Goal: Information Seeking & Learning: Check status

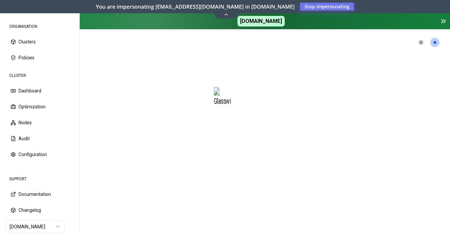
click at [54, 230] on html "ORGANISATION Clusters Policies CLUSTER Dashboard Optimization Nodes Audit Confi…" at bounding box center [225, 117] width 450 height 234
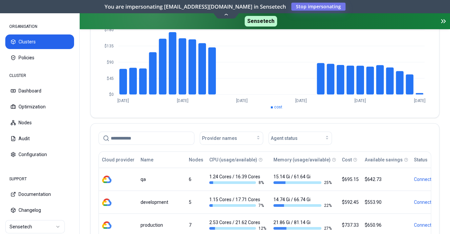
scroll to position [173, 0]
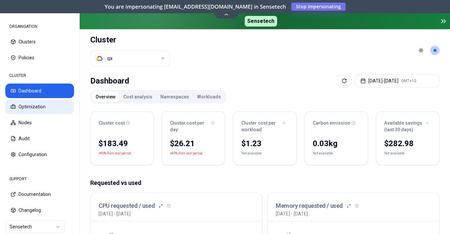
click at [34, 108] on button "Optimization" at bounding box center [39, 106] width 69 height 15
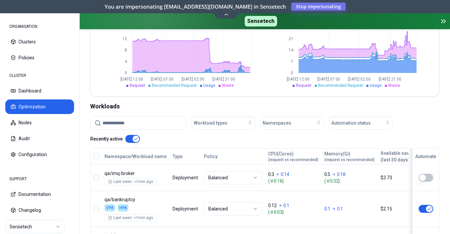
scroll to position [181, 0]
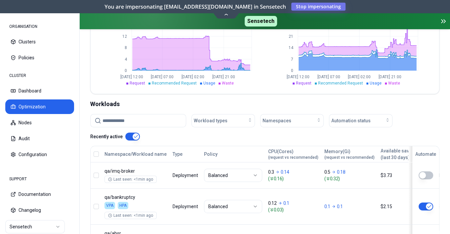
click at [147, 122] on input at bounding box center [142, 120] width 79 height 13
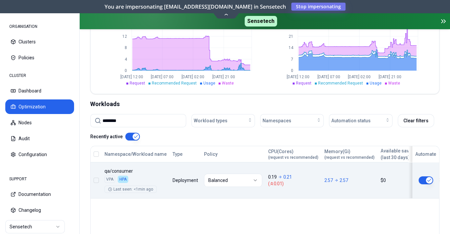
type input "********"
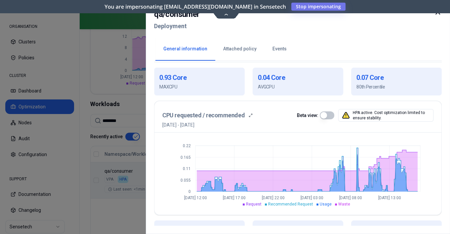
scroll to position [141, 0]
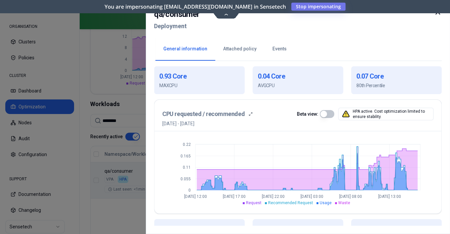
click at [110, 55] on div at bounding box center [225, 117] width 450 height 234
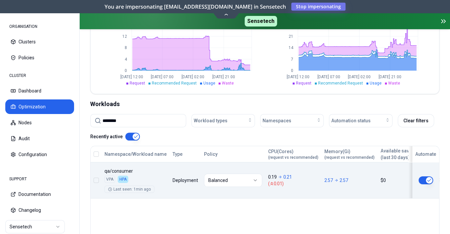
scroll to position [181, 0]
click at [27, 139] on button "Audit" at bounding box center [39, 138] width 69 height 15
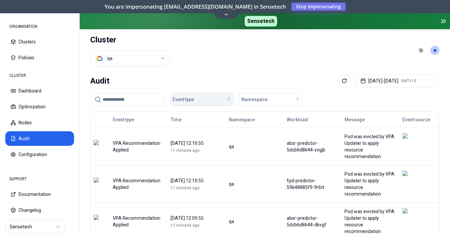
click at [215, 96] on div "Event type" at bounding box center [202, 99] width 59 height 7
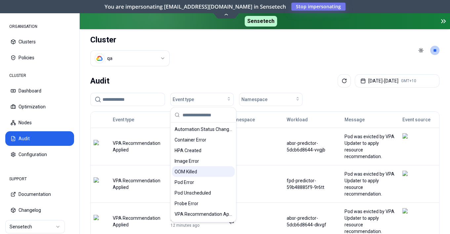
click at [192, 170] on span "OOM Killed" at bounding box center [186, 171] width 22 height 7
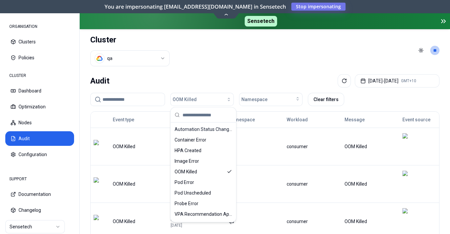
click at [211, 54] on header "Cluster qa Toggle theme **" at bounding box center [265, 50] width 370 height 42
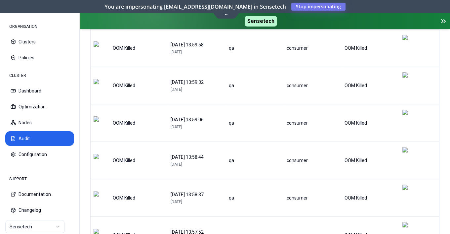
scroll to position [105, 0]
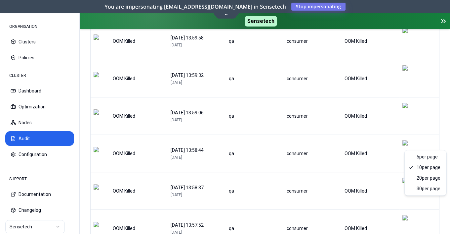
click at [433, 204] on html "ORGANISATION Clusters Policies CLUSTER Dashboard Optimization Nodes Audit Confi…" at bounding box center [225, 117] width 450 height 234
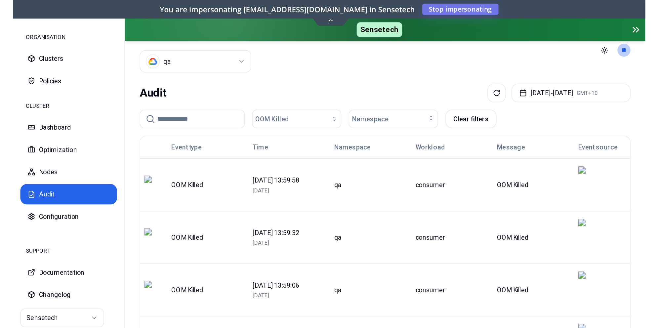
scroll to position [0, 0]
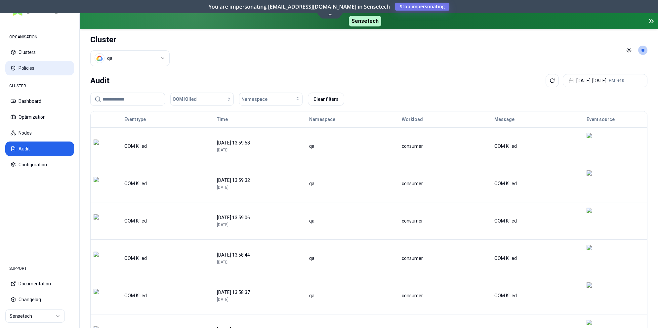
click at [31, 66] on button "Policies" at bounding box center [39, 68] width 69 height 15
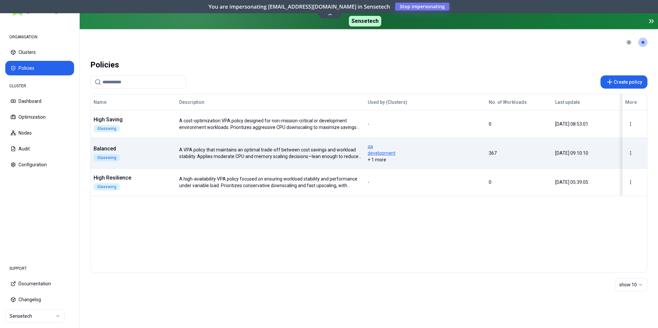
click at [450, 145] on span "qa" at bounding box center [425, 146] width 115 height 7
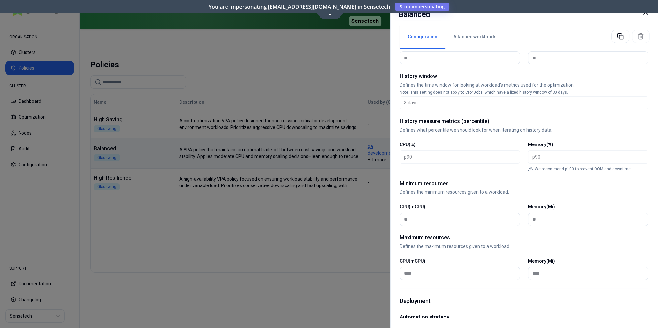
scroll to position [155, 0]
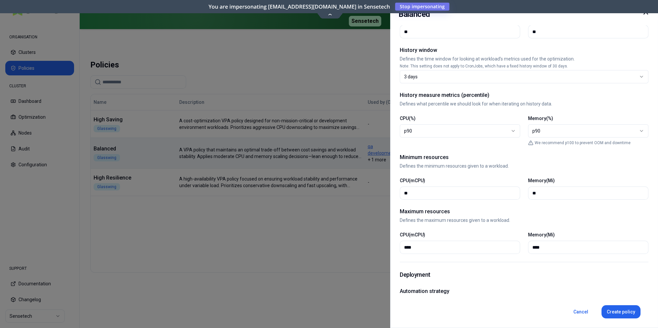
click at [343, 83] on div at bounding box center [329, 164] width 658 height 328
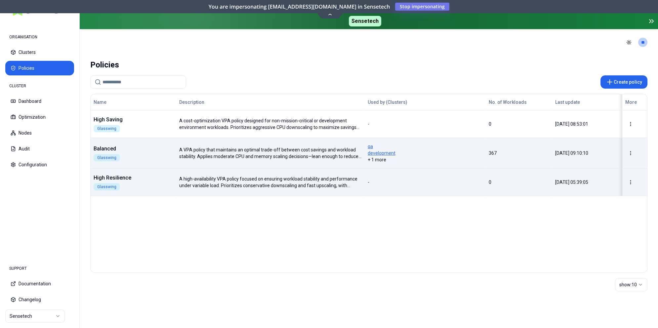
click at [153, 177] on div "Name Description Used by (Clusters) No. of Workloads Last update More High Savi…" at bounding box center [369, 145] width 557 height 102
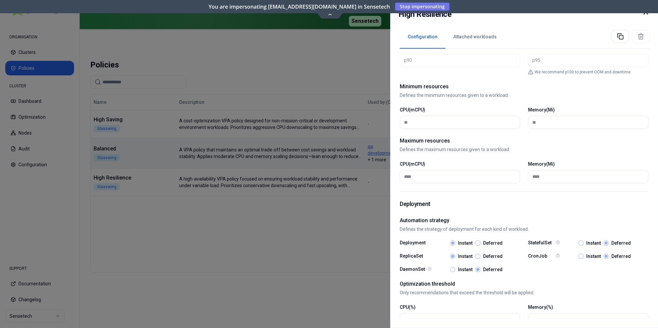
scroll to position [266, 0]
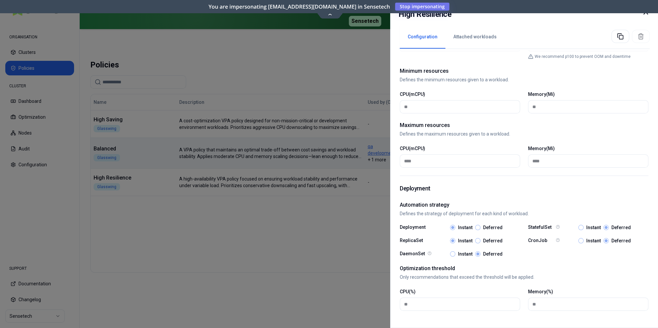
click at [296, 223] on div at bounding box center [329, 164] width 658 height 328
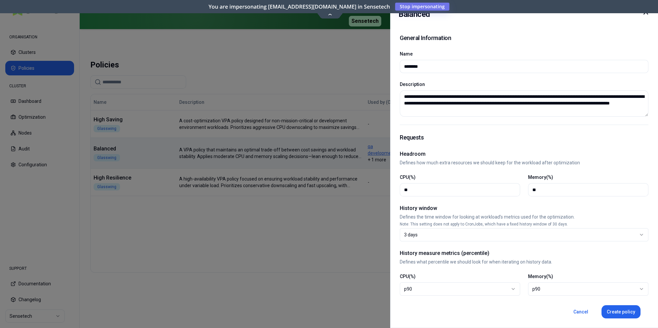
click at [331, 15] on body "ORGANISATION Clusters Policies CLUSTER Dashboard Optimization Nodes Audit Confi…" at bounding box center [329, 164] width 658 height 328
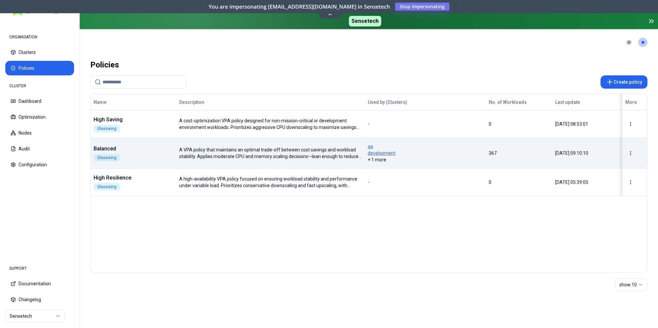
click at [330, 15] on icon at bounding box center [330, 14] width 9 height 5
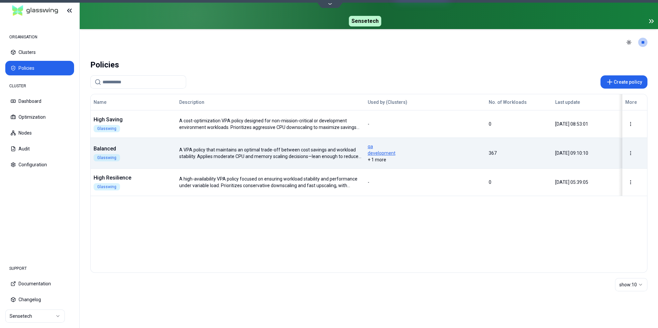
click at [414, 150] on span "qa" at bounding box center [425, 146] width 115 height 7
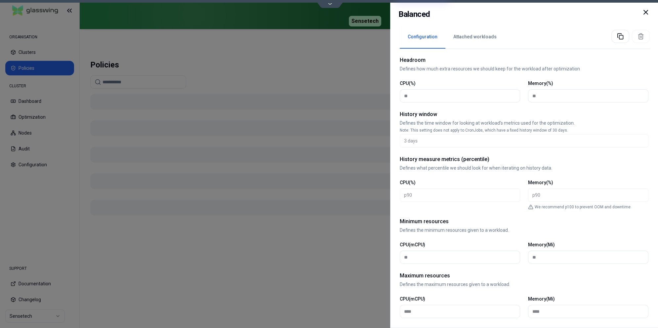
scroll to position [137, 0]
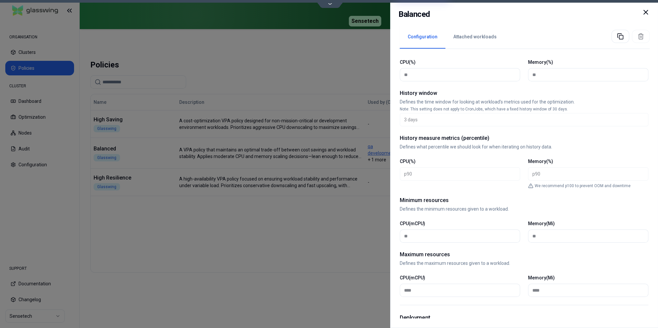
click at [450, 13] on icon at bounding box center [646, 12] width 8 height 8
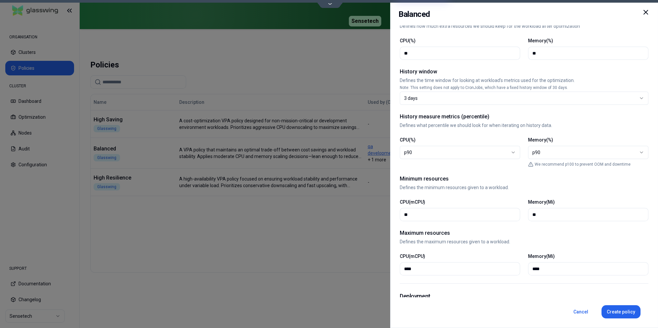
scroll to position [140, 0]
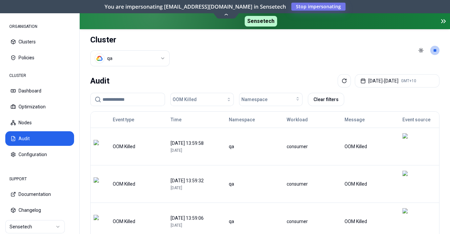
click at [147, 60] on html "ORGANISATION Clusters Policies CLUSTER Dashboard Optimization Nodes Audit Confi…" at bounding box center [225, 117] width 450 height 234
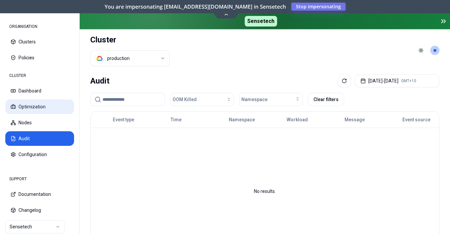
click at [32, 107] on button "Optimization" at bounding box center [39, 106] width 69 height 15
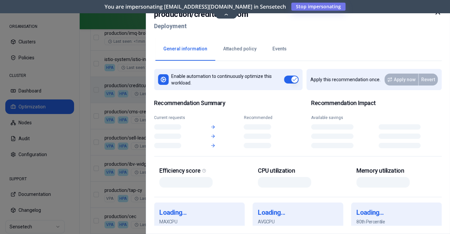
scroll to position [345, 0]
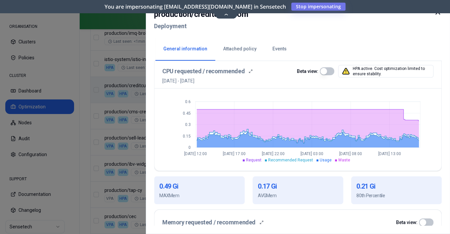
scroll to position [168, 0]
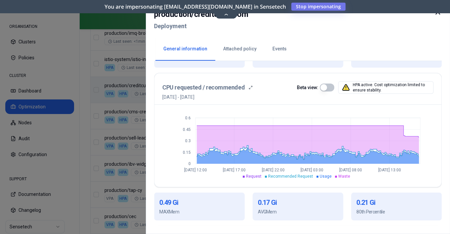
click at [88, 134] on div at bounding box center [225, 117] width 450 height 234
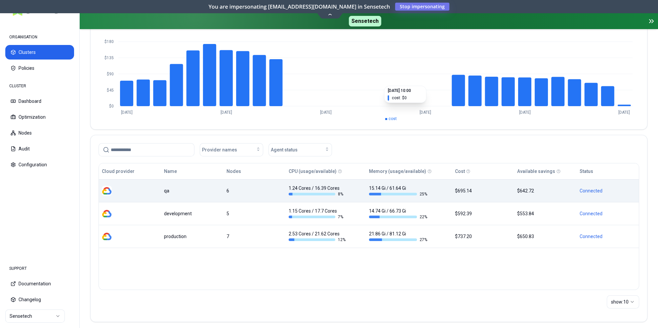
scroll to position [81, 0]
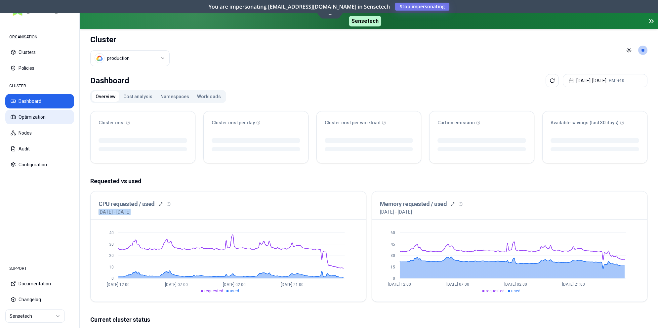
click at [36, 119] on button "Optimization" at bounding box center [39, 117] width 69 height 15
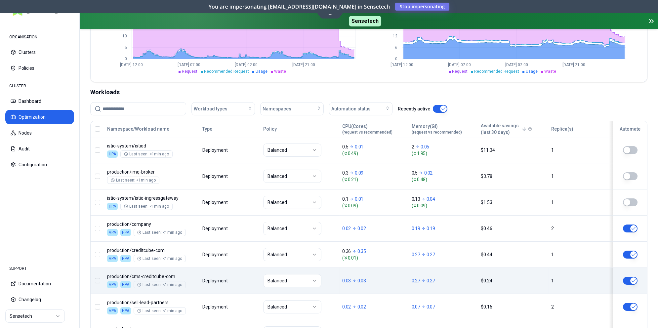
scroll to position [219, 0]
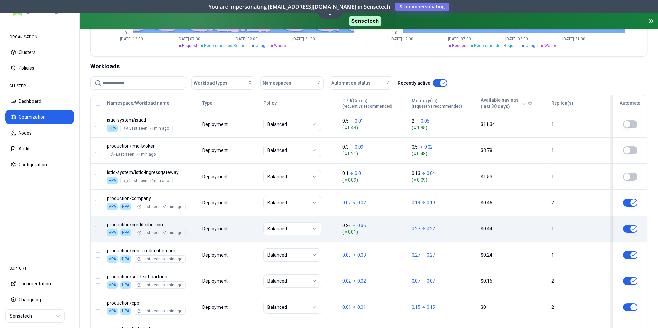
click at [244, 228] on div "Namespace/Workload name Type Policy CPU(Cores) (request vs recommended) Memory(…" at bounding box center [369, 234] width 557 height 278
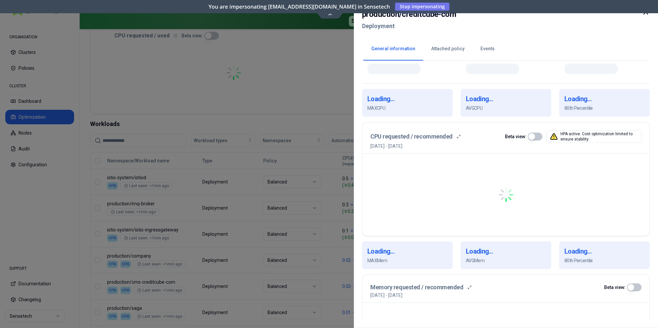
scroll to position [126, 0]
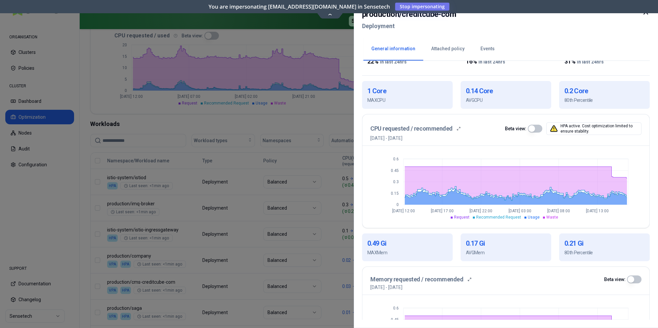
click at [450, 15] on icon at bounding box center [646, 12] width 8 height 8
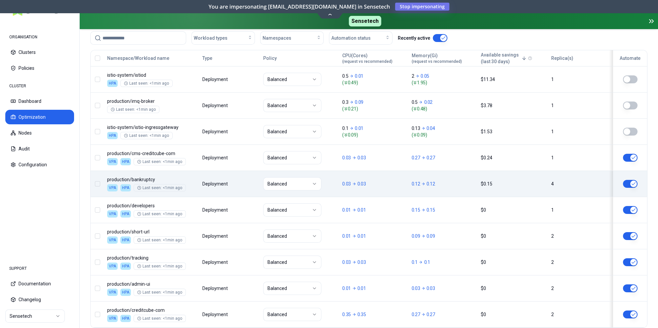
scroll to position [296, 0]
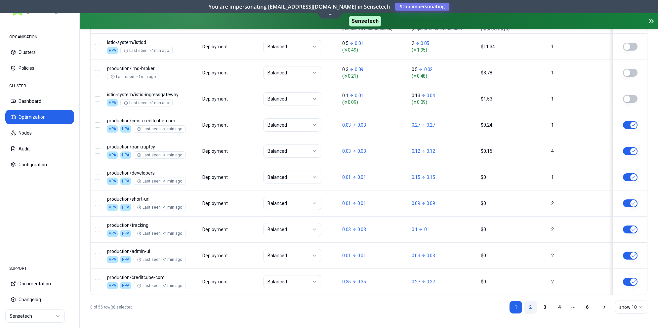
click at [450, 233] on link "2" at bounding box center [530, 307] width 13 height 13
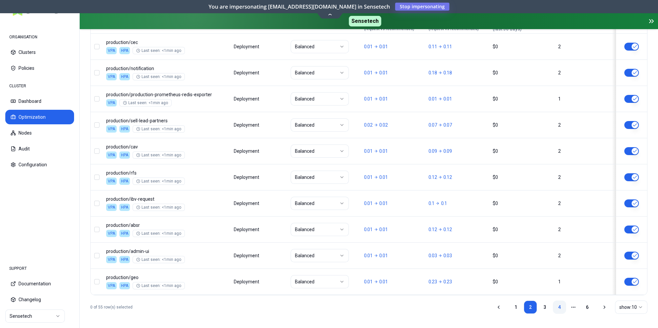
click at [450, 233] on link "4" at bounding box center [559, 307] width 13 height 13
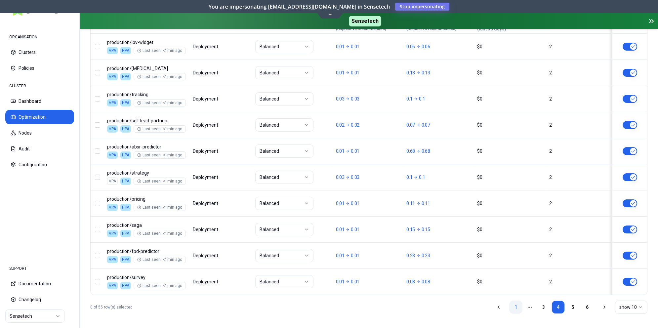
click at [450, 233] on link "1" at bounding box center [515, 307] width 13 height 13
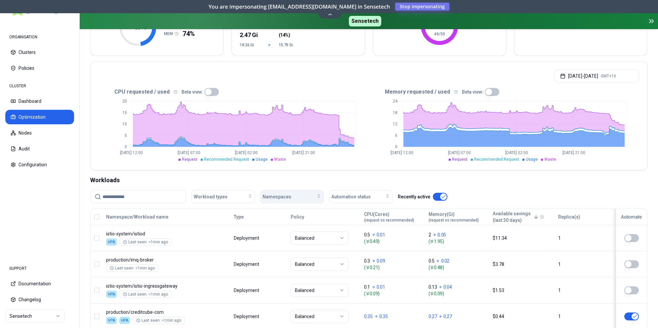
scroll to position [75, 0]
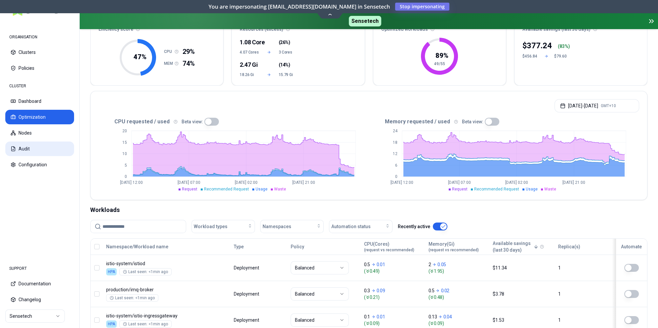
click at [30, 150] on button "Audit" at bounding box center [39, 149] width 69 height 15
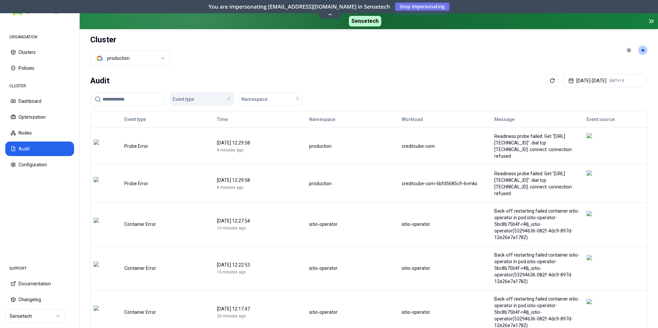
click at [228, 98] on icon "button" at bounding box center [228, 98] width 5 height 5
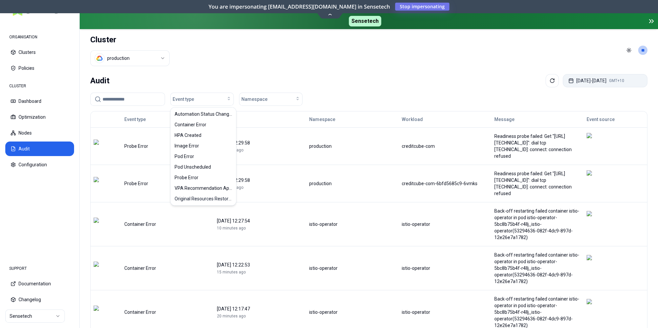
click at [450, 81] on button "Aug 14, 2025 - Aug 21, 2025 GMT+10" at bounding box center [605, 80] width 85 height 13
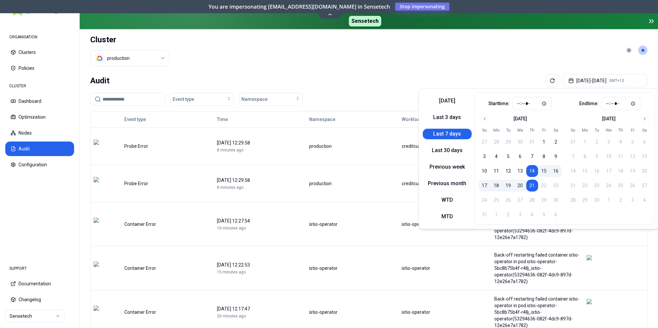
click at [450, 67] on header "Cluster production Toggle theme **" at bounding box center [369, 50] width 578 height 42
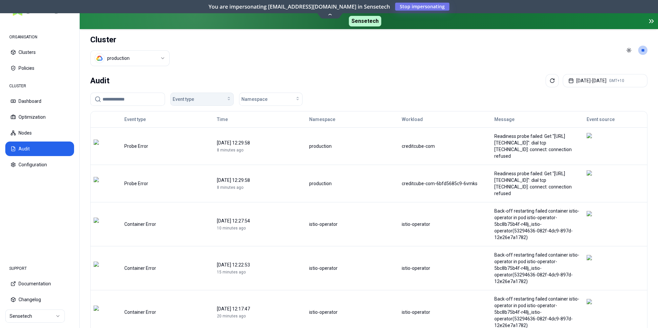
click at [204, 100] on div "Event type" at bounding box center [202, 99] width 59 height 7
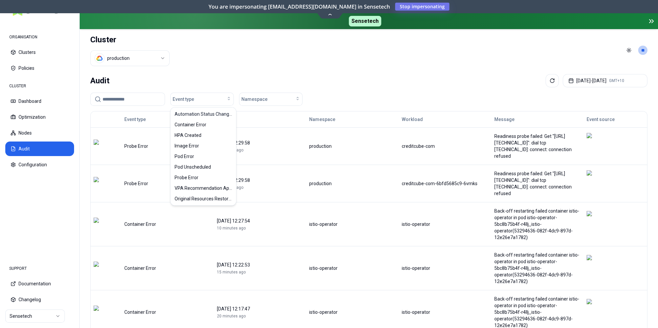
click at [450, 83] on div "Audit Aug 14, 2025 - Aug 21, 2025 GMT+10" at bounding box center [368, 80] width 557 height 13
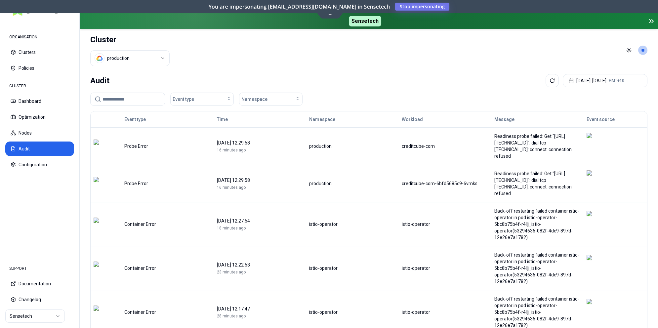
click at [141, 59] on html "ORGANISATION Clusters Policies CLUSTER Dashboard Optimization Nodes Audit Confi…" at bounding box center [329, 164] width 658 height 328
drag, startPoint x: 134, startPoint y: 89, endPoint x: 152, endPoint y: 91, distance: 17.9
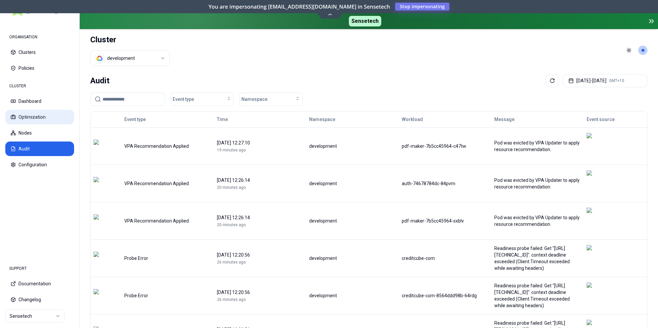
click at [34, 116] on button "Optimization" at bounding box center [39, 117] width 69 height 15
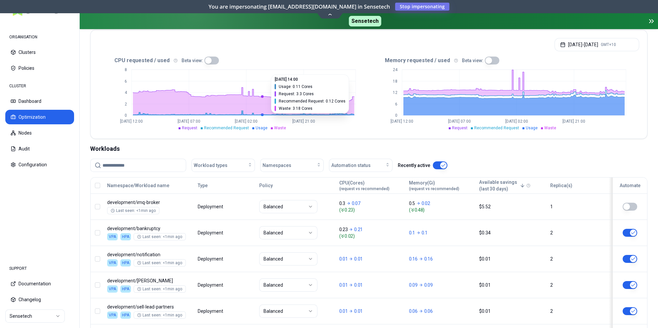
scroll to position [161, 0]
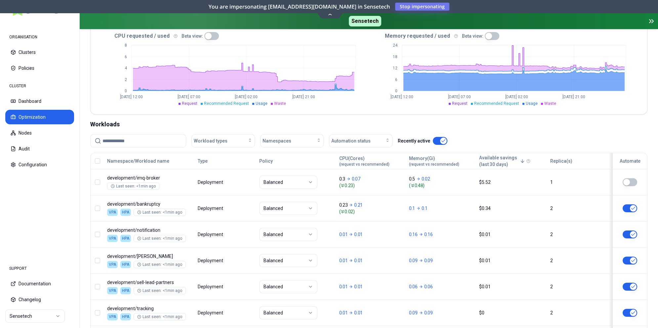
click at [148, 140] on input at bounding box center [142, 141] width 79 height 13
type input "**********"
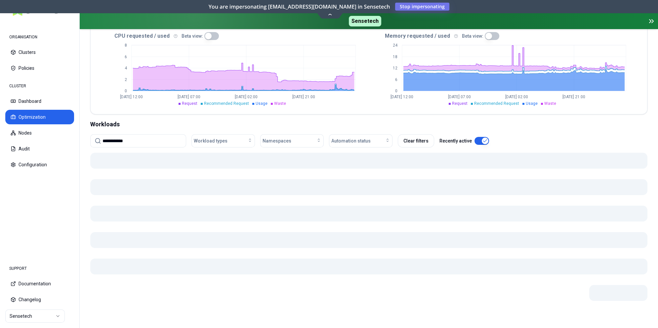
scroll to position [147, 0]
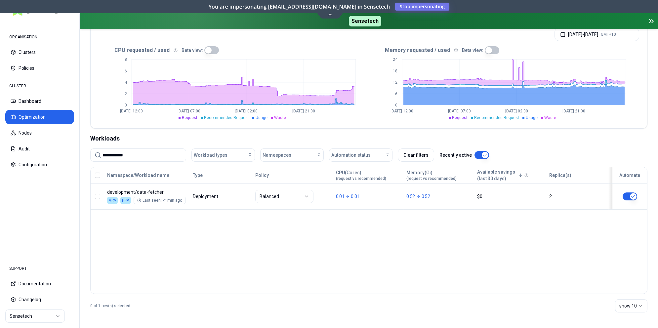
click at [379, 192] on div "Namespace/Workload name Type Policy CPU(Cores) (request vs recommended) Memory(…" at bounding box center [369, 188] width 557 height 42
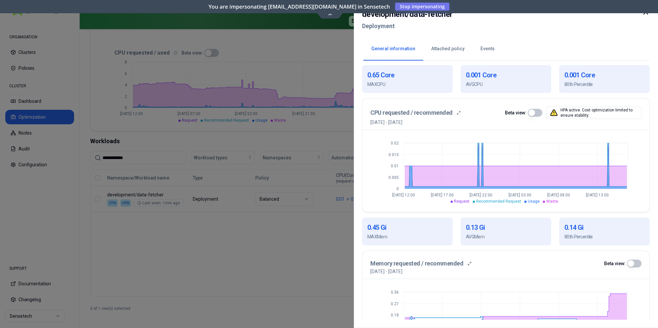
scroll to position [142, 0]
click at [327, 13] on body "**********" at bounding box center [329, 164] width 658 height 328
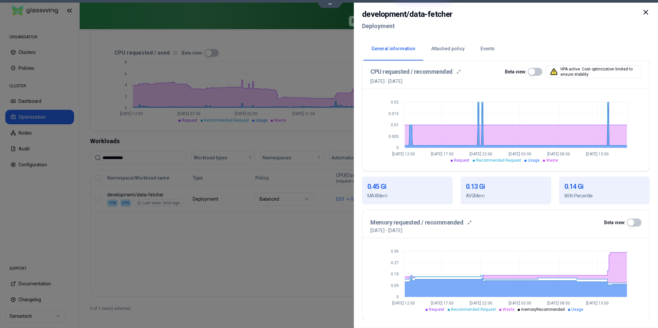
scroll to position [183, 0]
click at [450, 12] on icon at bounding box center [646, 12] width 4 height 4
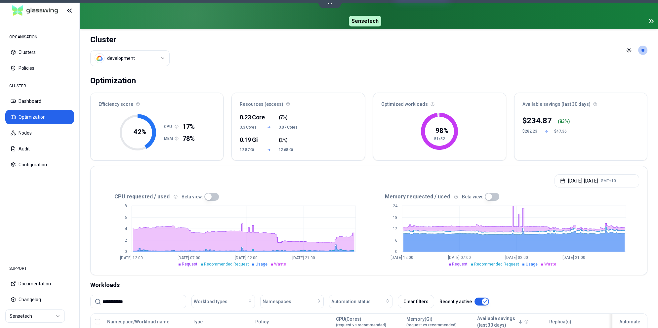
click at [159, 57] on html "**********" at bounding box center [329, 164] width 658 height 328
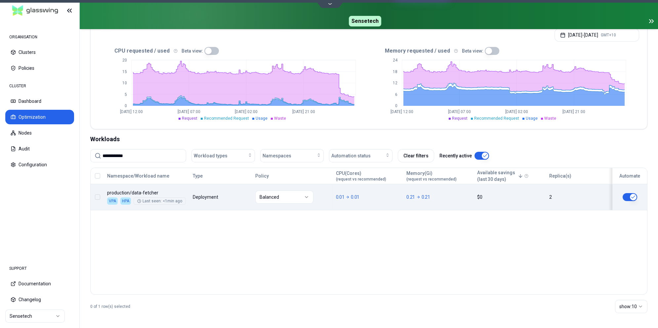
scroll to position [147, 0]
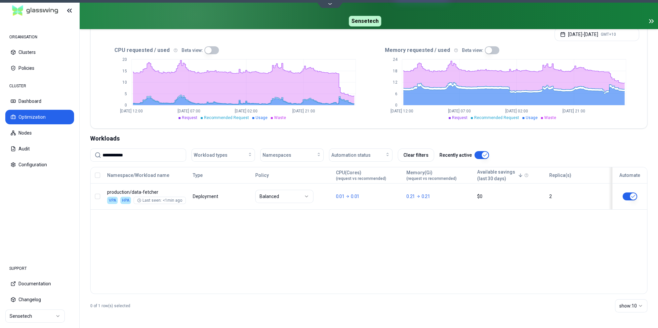
drag, startPoint x: 119, startPoint y: 153, endPoint x: 139, endPoint y: 156, distance: 20.1
click at [103, 151] on input "**********" at bounding box center [142, 155] width 79 height 13
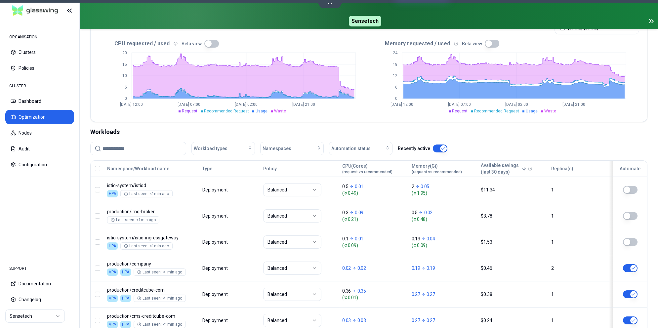
scroll to position [239, 0]
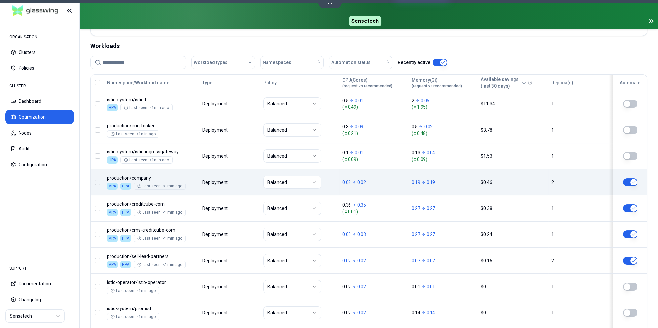
click at [247, 182] on div "Namespace/Workload name Type Policy CPU(Cores) (request vs recommended) Memory(…" at bounding box center [369, 214] width 557 height 278
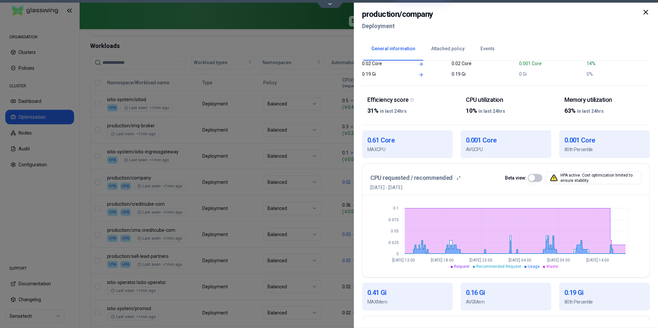
scroll to position [86, 0]
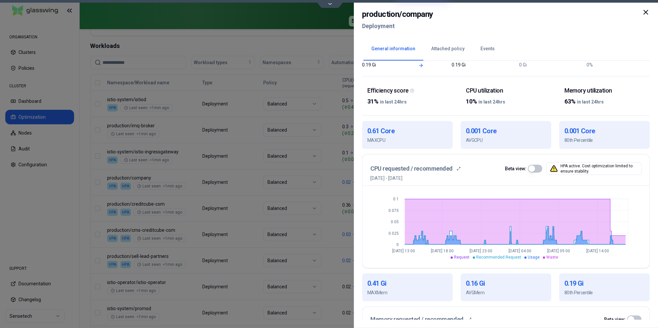
click at [272, 50] on div at bounding box center [329, 164] width 658 height 328
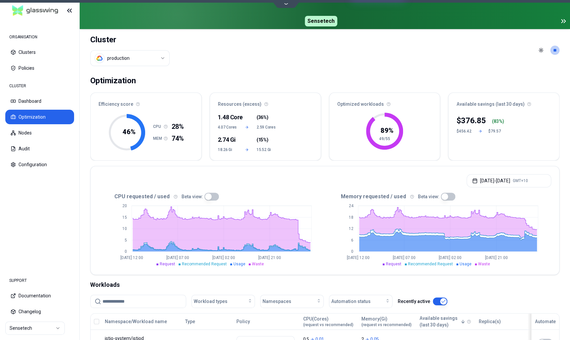
click at [330, 142] on div "89 % 49/55" at bounding box center [384, 135] width 111 height 49
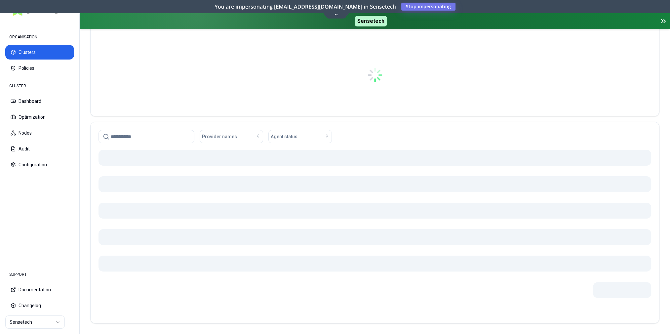
scroll to position [71, 0]
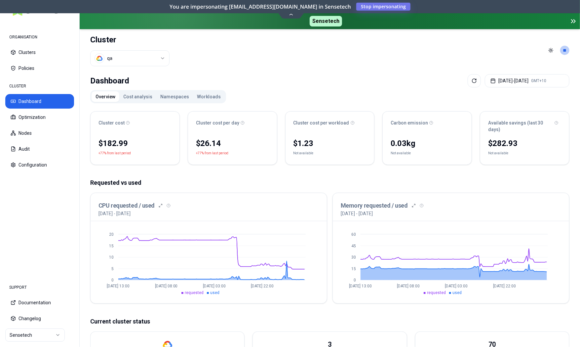
click at [120, 59] on html "ORGANISATION Clusters Policies CLUSTER Dashboard Optimization Nodes Audit Confi…" at bounding box center [290, 173] width 580 height 347
drag, startPoint x: 120, startPoint y: 93, endPoint x: 123, endPoint y: 90, distance: 4.0
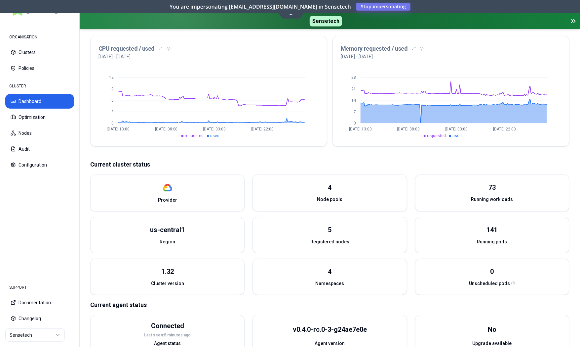
scroll to position [168, 0]
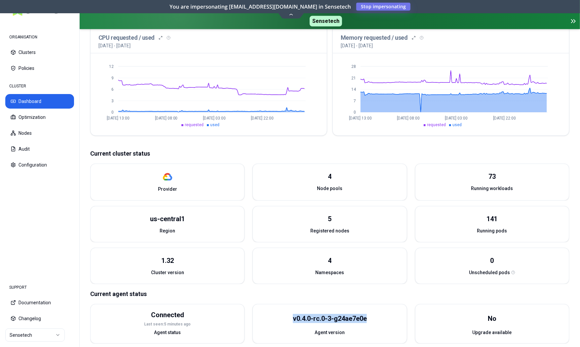
drag, startPoint x: 295, startPoint y: 311, endPoint x: 387, endPoint y: 310, distance: 92.6
click at [387, 310] on div "v0.4.0-rc.0-3-g24ae7e0e" at bounding box center [330, 318] width 154 height 21
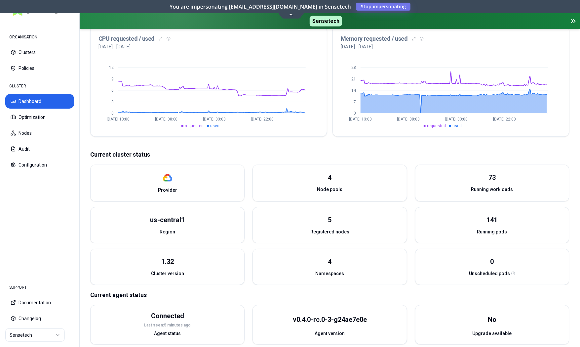
scroll to position [161, 0]
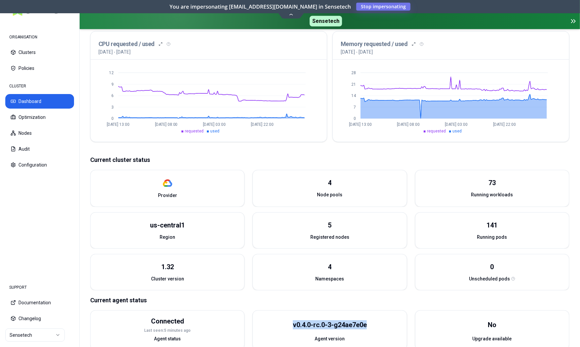
drag, startPoint x: 292, startPoint y: 319, endPoint x: 387, endPoint y: 324, distance: 95.4
click at [388, 324] on div "v0.4.0-rc.0-3-g24ae7e0e" at bounding box center [330, 324] width 154 height 21
copy div "v0.4.0-rc.0-3-g24ae7e0e"
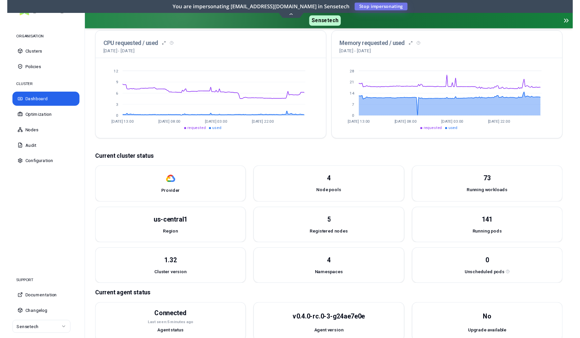
scroll to position [168, 0]
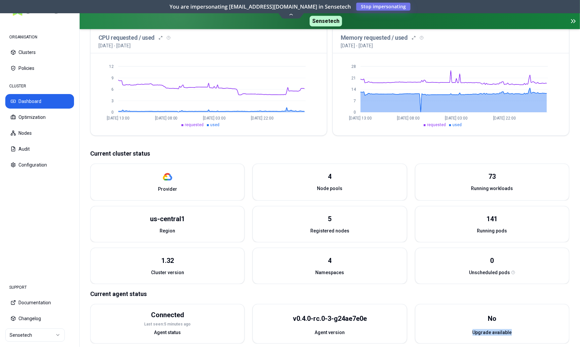
drag, startPoint x: 482, startPoint y: 323, endPoint x: 528, endPoint y: 323, distance: 45.3
click at [528, 329] on div "Upgrade available" at bounding box center [493, 334] width 154 height 10
click at [530, 329] on div "Upgrade available" at bounding box center [493, 334] width 154 height 10
